Goal: Navigation & Orientation: Find specific page/section

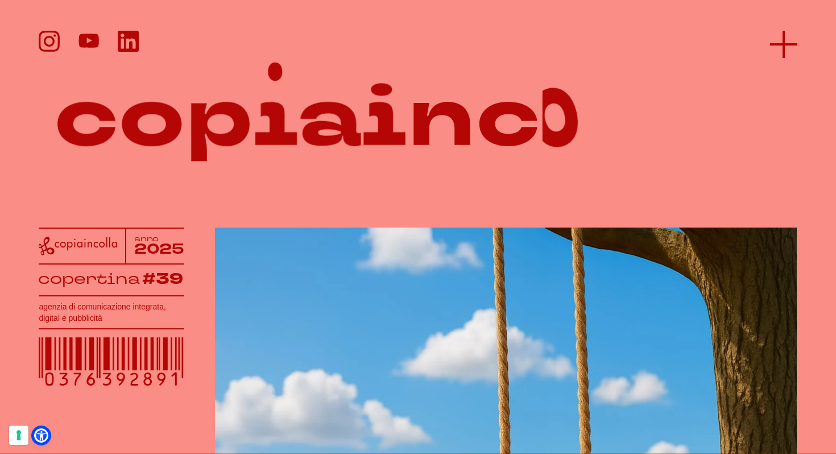
click at [781, 41] on icon at bounding box center [783, 44] width 27 height 27
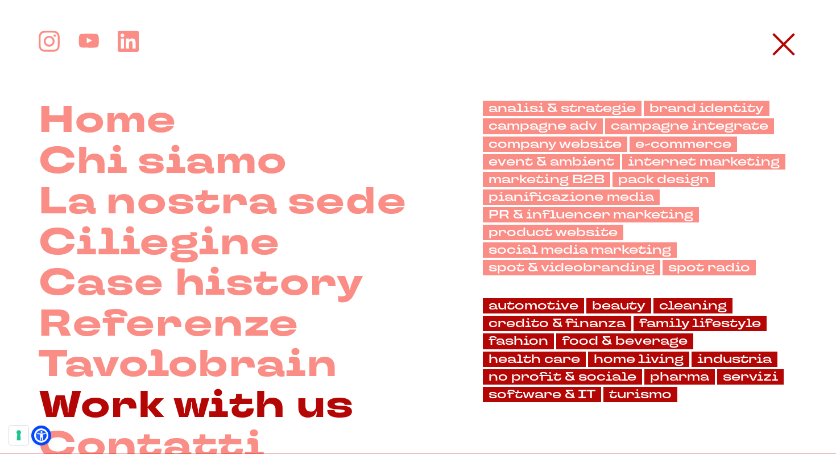
click at [202, 403] on link "Work with us" at bounding box center [197, 405] width 316 height 41
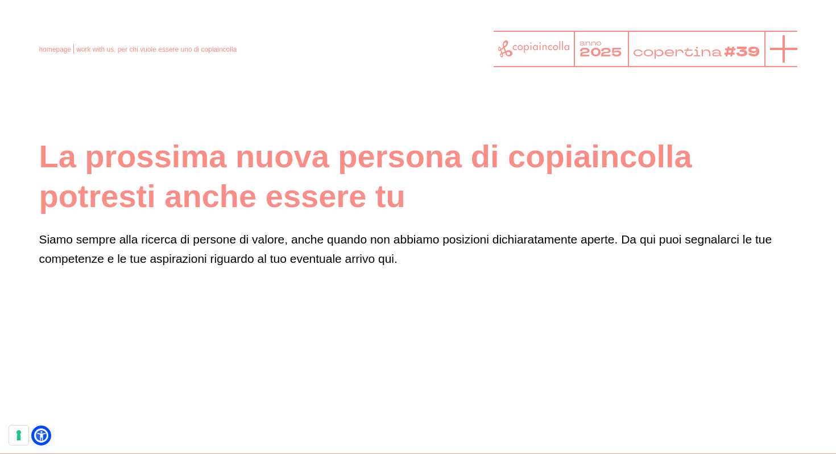
click at [781, 52] on icon at bounding box center [783, 48] width 27 height 27
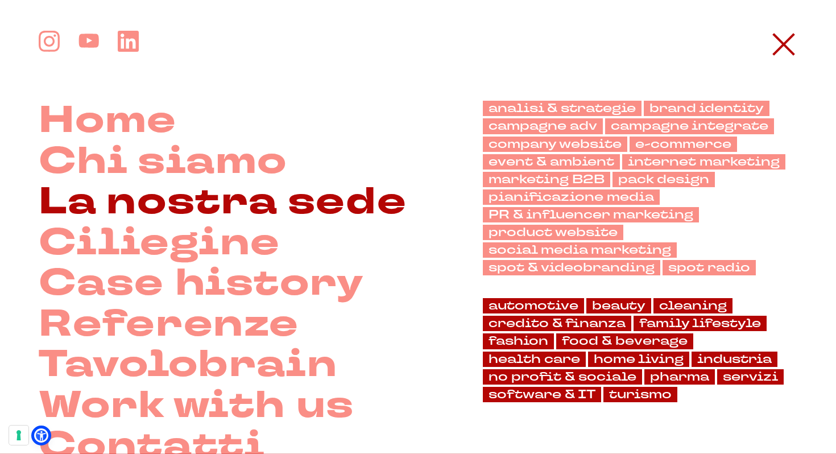
click at [192, 213] on link "La nostra sede" at bounding box center [223, 202] width 368 height 41
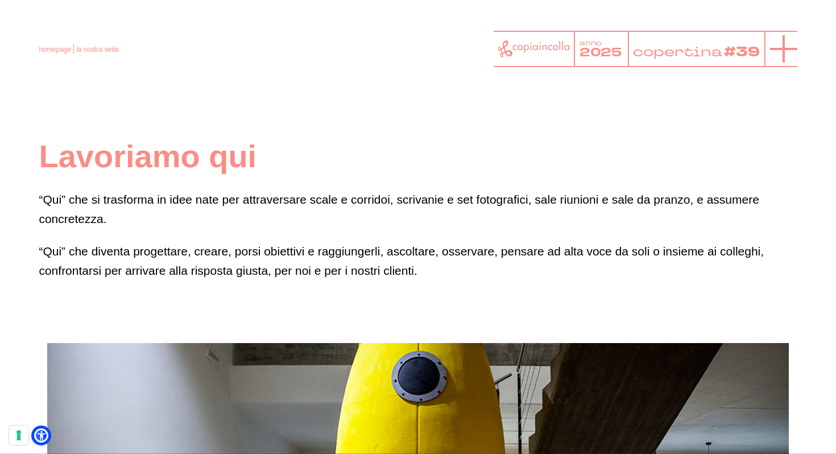
click at [794, 53] on icon at bounding box center [783, 48] width 27 height 27
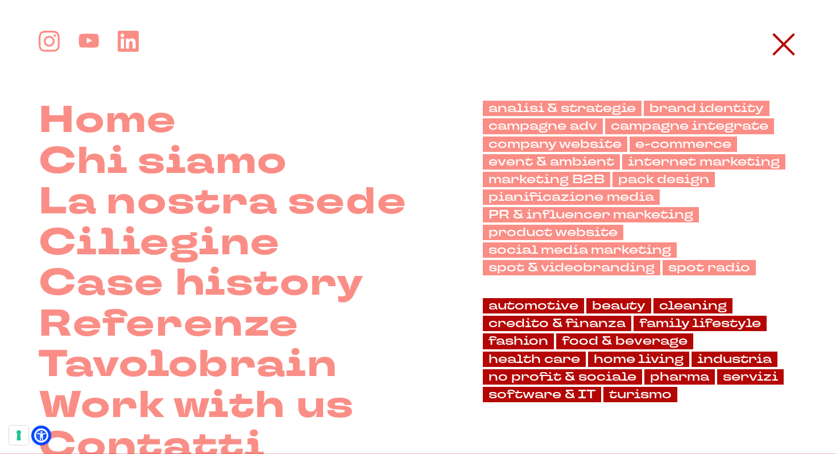
click at [38, 131] on div "Home Chi siamo La nostra sede" at bounding box center [418, 249] width 836 height 436
click at [88, 124] on link "Home" at bounding box center [108, 121] width 138 height 41
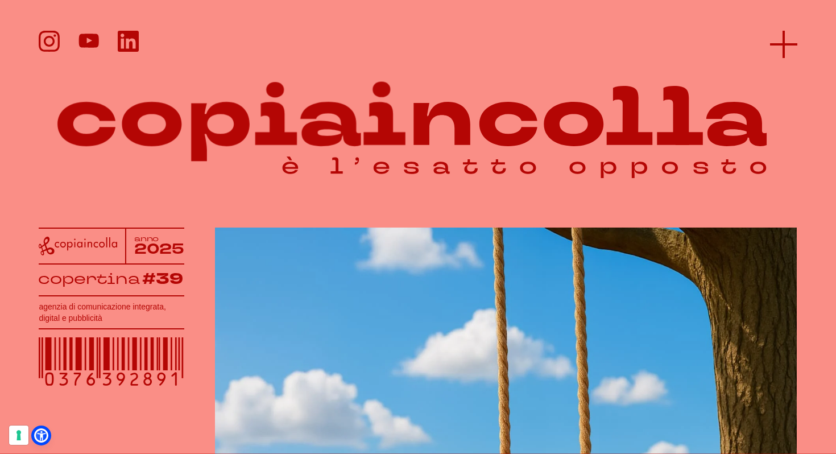
click at [779, 48] on icon at bounding box center [783, 44] width 27 height 27
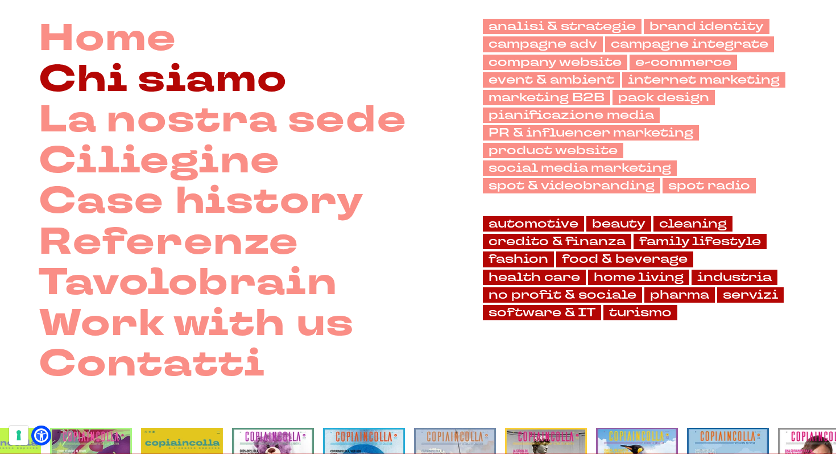
scroll to position [84, 0]
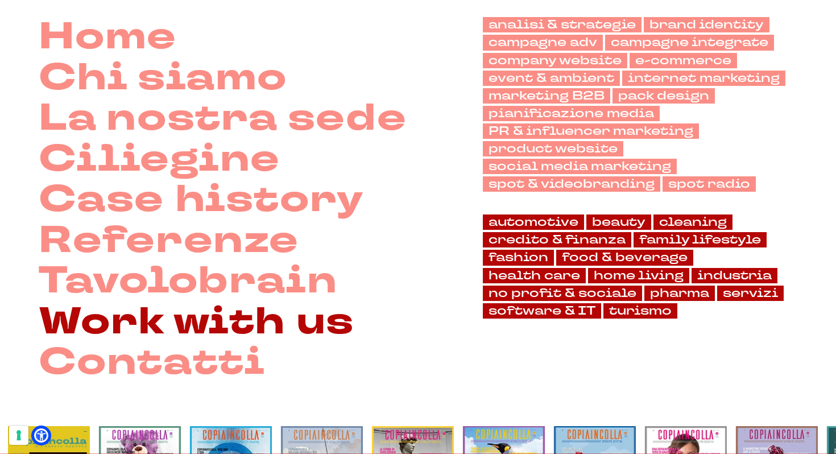
click at [217, 323] on link "Work with us" at bounding box center [197, 322] width 316 height 41
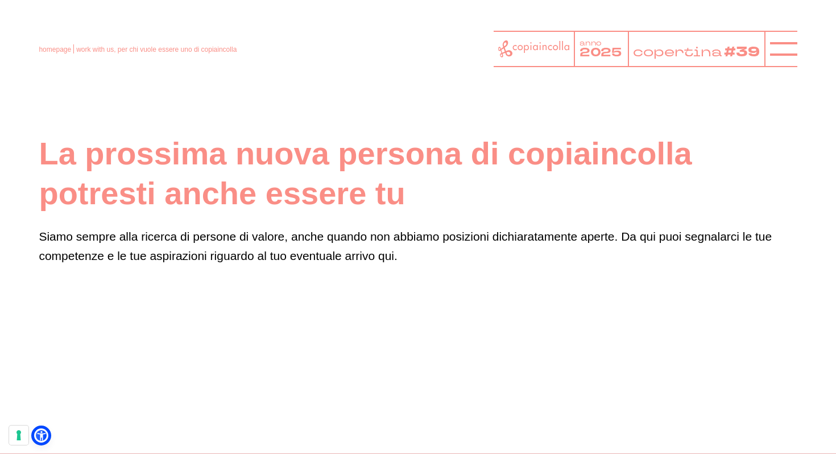
scroll to position [1, 0]
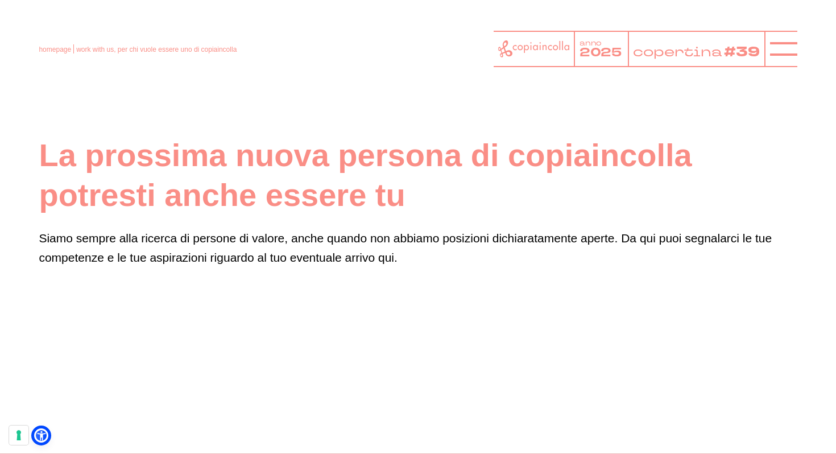
click at [780, 33] on div at bounding box center [780, 49] width 33 height 36
click at [776, 43] on icon at bounding box center [783, 48] width 27 height 27
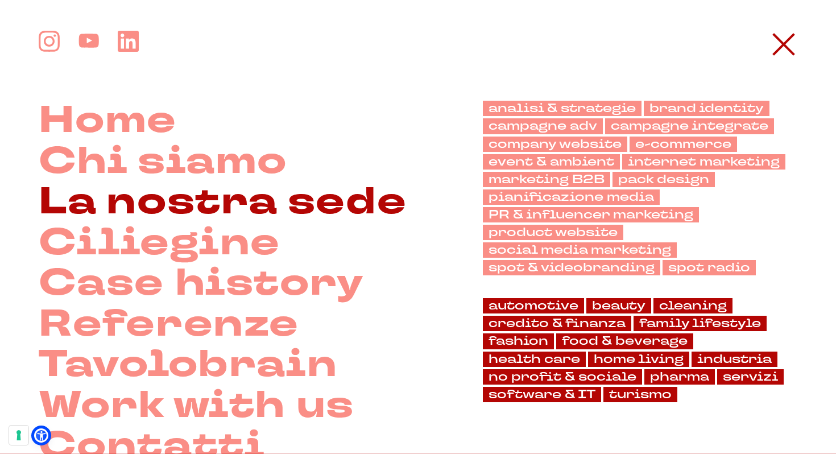
click at [234, 205] on link "La nostra sede" at bounding box center [223, 202] width 368 height 41
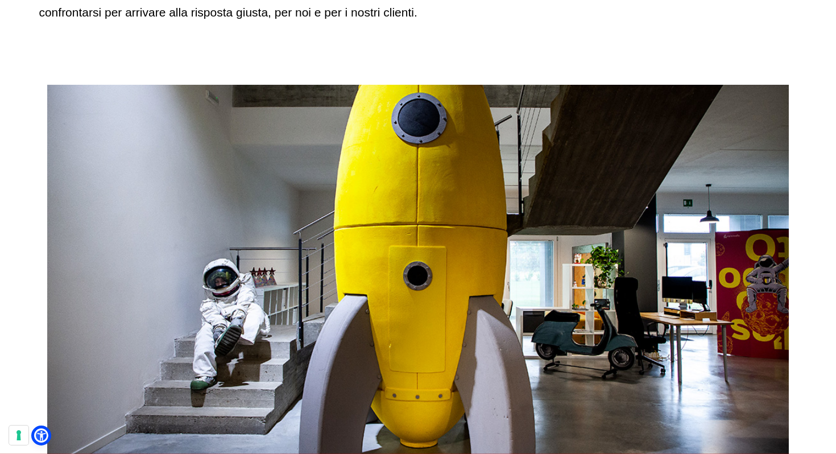
scroll to position [259, 0]
